Goal: Task Accomplishment & Management: Manage account settings

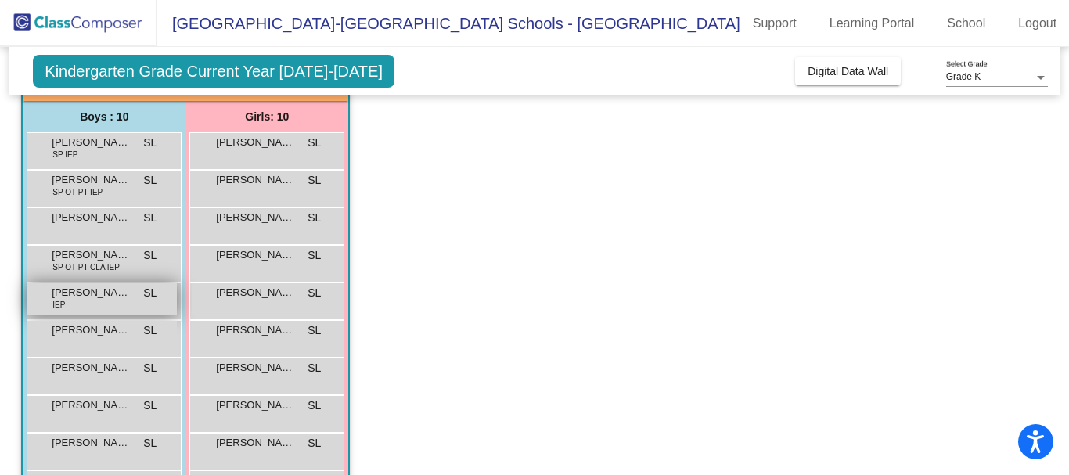
click at [74, 299] on span "[PERSON_NAME]" at bounding box center [91, 293] width 78 height 16
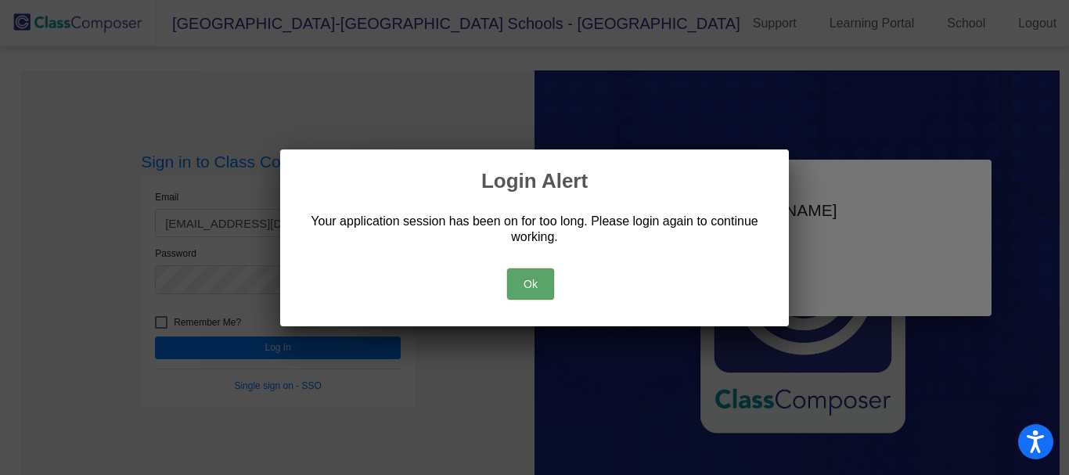
click at [513, 291] on button "Ok" at bounding box center [530, 283] width 47 height 31
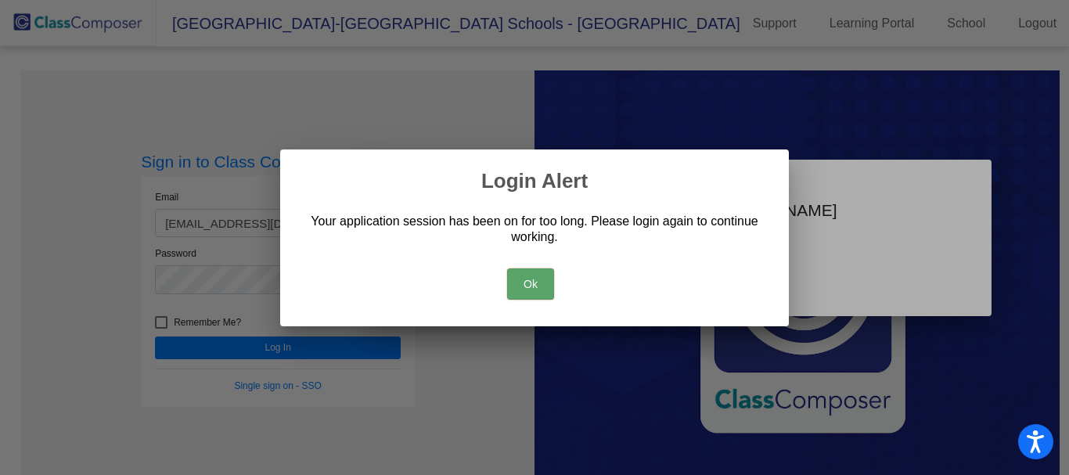
click at [534, 278] on button "Ok" at bounding box center [530, 283] width 47 height 31
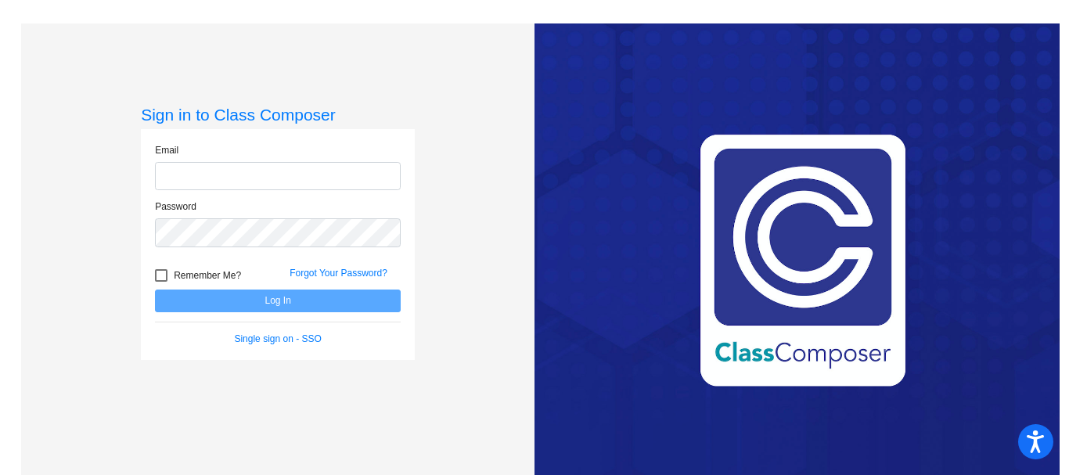
type input "[EMAIL_ADDRESS][DOMAIN_NAME]"
click at [264, 307] on button "Log In" at bounding box center [278, 300] width 246 height 23
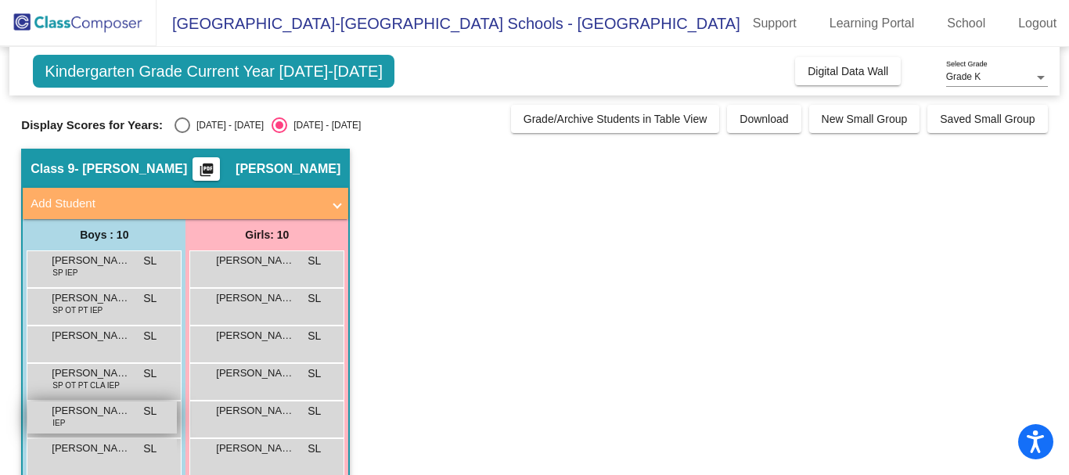
click at [61, 427] on span "IEP" at bounding box center [58, 423] width 13 height 12
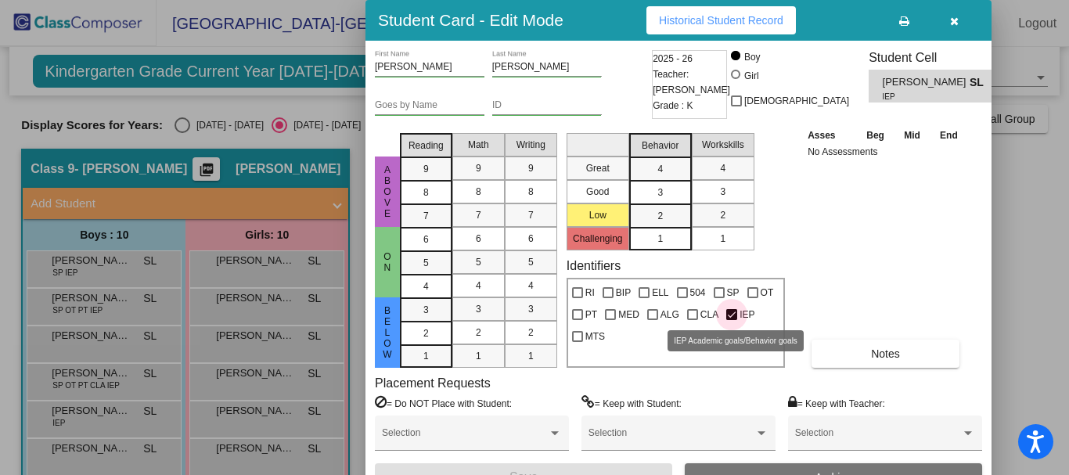
click at [728, 314] on div at bounding box center [731, 314] width 11 height 11
click at [731, 320] on input "IEP" at bounding box center [731, 320] width 1 height 1
checkbox input "false"
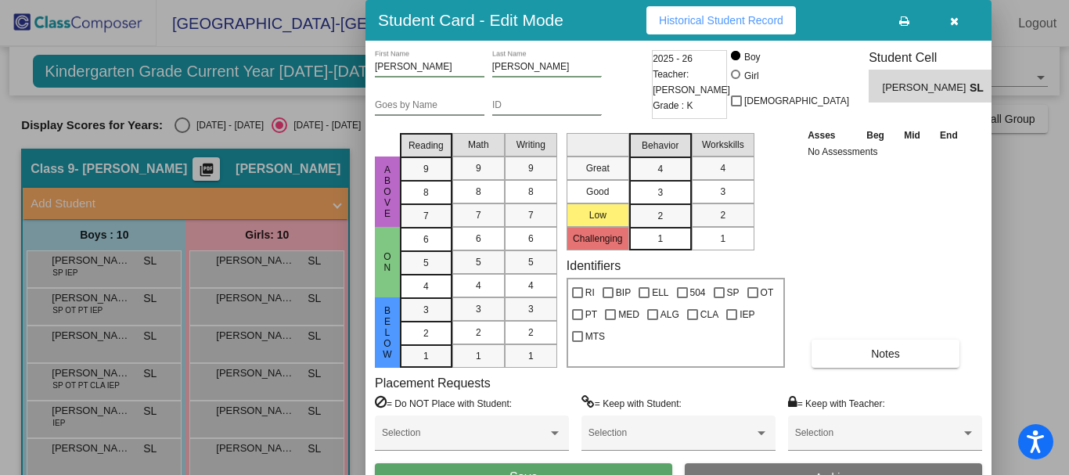
drag, startPoint x: 1064, startPoint y: 113, endPoint x: 1040, endPoint y: 179, distance: 70.8
click at [1040, 179] on div at bounding box center [534, 237] width 1069 height 475
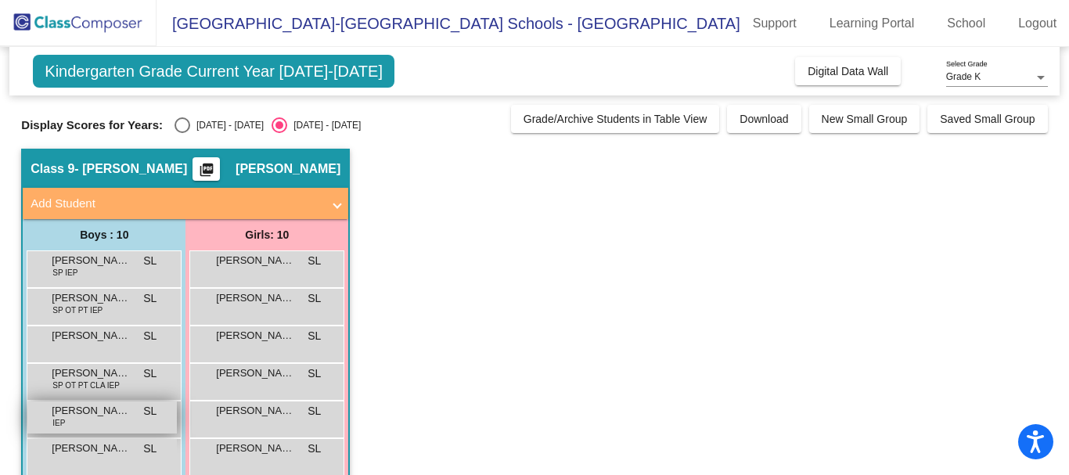
click at [67, 426] on div "Graham Endres IEP SL lock do_not_disturb_alt" at bounding box center [101, 417] width 149 height 32
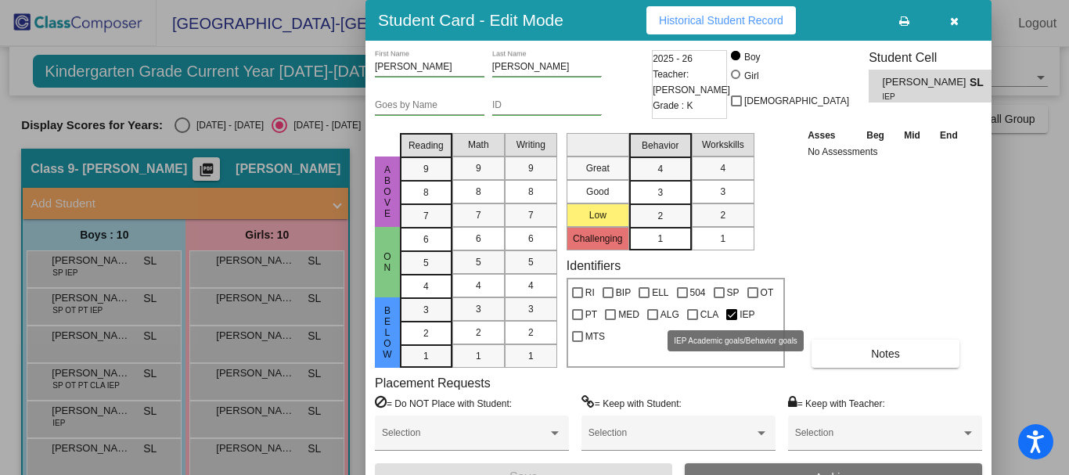
click at [726, 316] on div at bounding box center [731, 314] width 11 height 11
click at [731, 320] on input "IEP" at bounding box center [731, 320] width 1 height 1
checkbox input "false"
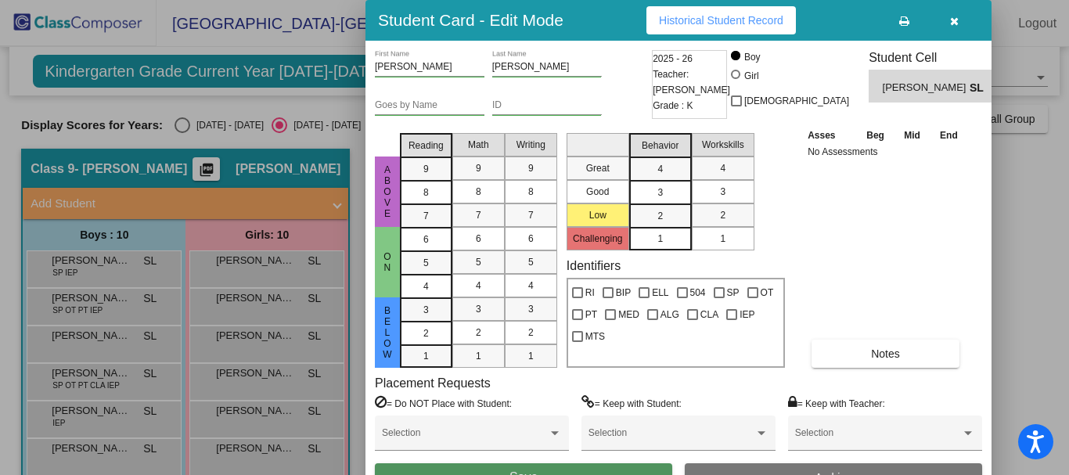
click at [591, 466] on button "Save" at bounding box center [523, 477] width 297 height 28
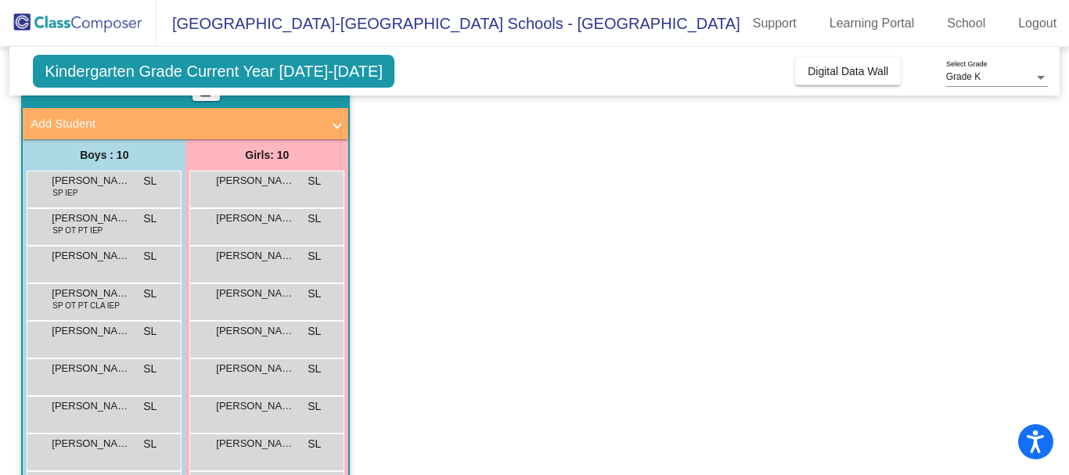
scroll to position [71, 0]
